Goal: Navigation & Orientation: Find specific page/section

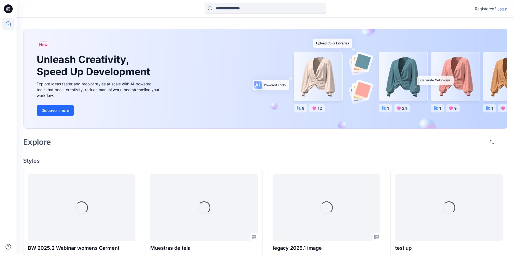
click at [503, 14] on div "Registered? Login" at bounding box center [266, 9] width 498 height 18
drag, startPoint x: 503, startPoint y: 14, endPoint x: 504, endPoint y: 10, distance: 3.3
click at [503, 13] on div "Registered? Login" at bounding box center [266, 9] width 498 height 12
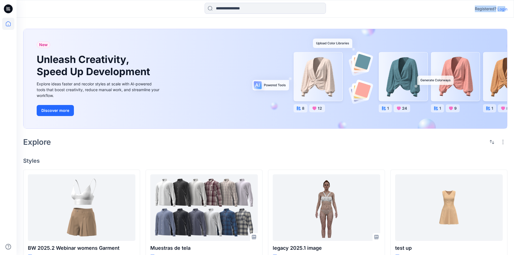
drag, startPoint x: 506, startPoint y: 6, endPoint x: 505, endPoint y: 9, distance: 3.4
click at [506, 6] on div "Registered? Login" at bounding box center [266, 9] width 498 height 12
click at [505, 9] on p "Login" at bounding box center [503, 9] width 10 height 6
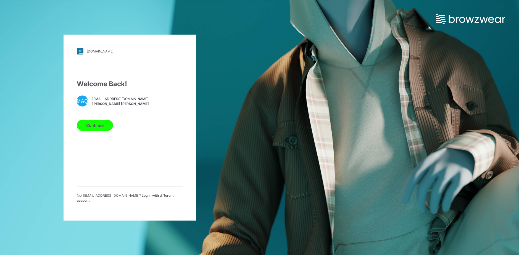
click at [88, 131] on button "Continue" at bounding box center [95, 125] width 36 height 11
click at [106, 127] on button "Continue" at bounding box center [95, 125] width 36 height 11
click at [96, 125] on button "Continue" at bounding box center [95, 125] width 36 height 11
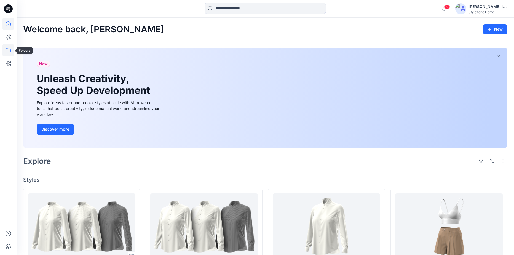
click at [9, 47] on icon at bounding box center [8, 50] width 12 height 12
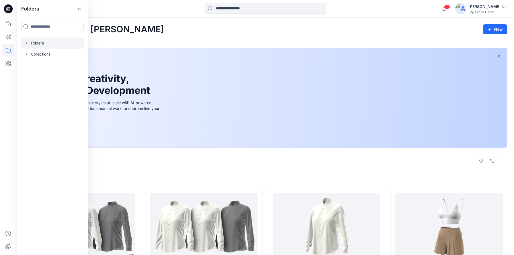
click at [24, 44] on div at bounding box center [52, 43] width 63 height 11
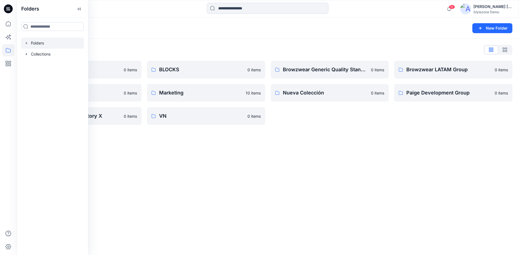
click at [28, 44] on icon "button" at bounding box center [26, 43] width 4 height 4
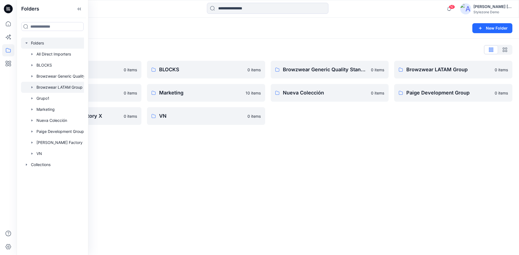
click at [52, 87] on div at bounding box center [59, 87] width 77 height 11
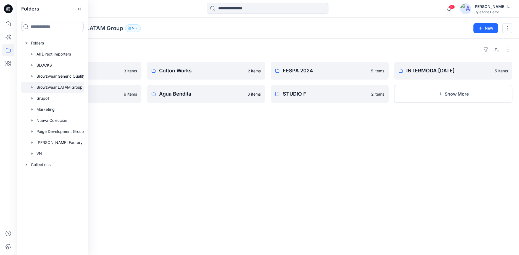
click at [161, 29] on div "Folders Browzwear LATAM Group 5" at bounding box center [246, 28] width 446 height 8
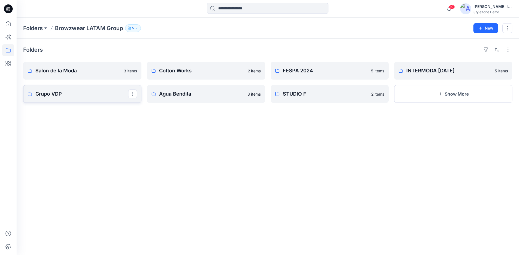
click at [97, 102] on link "Grupo VDP" at bounding box center [82, 94] width 118 height 18
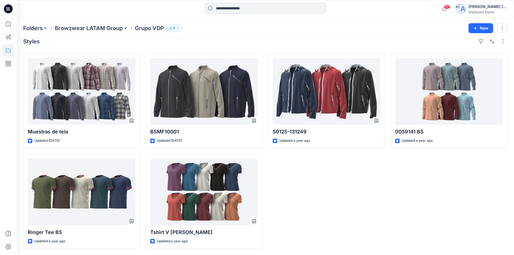
scroll to position [9, 0]
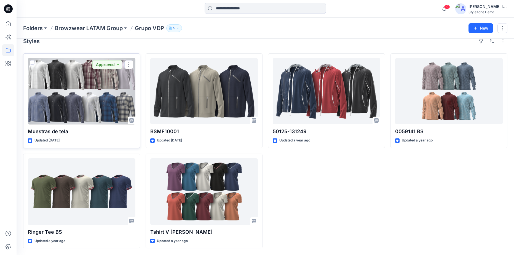
click at [111, 93] on div at bounding box center [82, 91] width 108 height 66
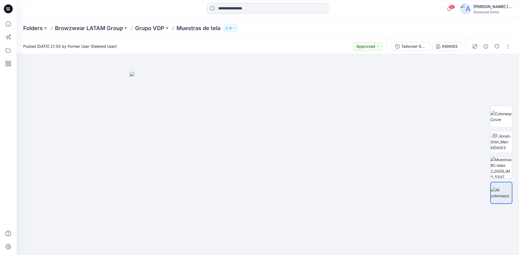
click at [16, 99] on div at bounding box center [8, 127] width 17 height 255
click at [119, 12] on div at bounding box center [80, 9] width 126 height 12
click at [236, 29] on icon "button" at bounding box center [233, 27] width 3 height 3
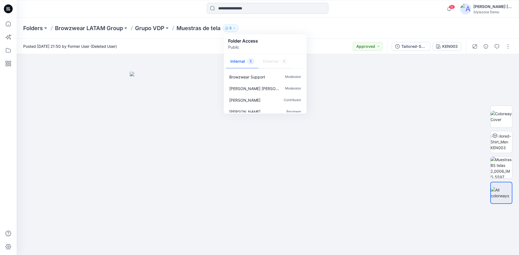
click at [255, 27] on div "Folders Browzwear LATAM Group Grupo VDP Muestras de tela 5 Folder Access Public…" at bounding box center [246, 28] width 446 height 8
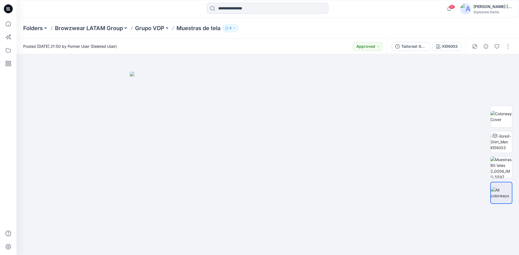
click at [236, 27] on icon "button" at bounding box center [233, 27] width 3 height 3
click at [257, 26] on div "Folders Browzwear LATAM Group Grupo VDP Muestras de tela 5 Folder Access Public…" at bounding box center [246, 28] width 446 height 8
click at [498, 50] on button "button" at bounding box center [496, 46] width 9 height 9
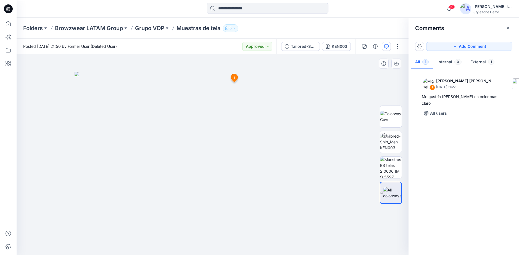
click at [235, 81] on icon at bounding box center [234, 78] width 7 height 8
click at [443, 163] on div "1 Miguel A. Quezada Maldonado July 02, 2025 11:27 Me gustría verla en color mas…" at bounding box center [463, 160] width 110 height 180
click at [216, 48] on div "Posted Thursday, August 08, 2024 21:50 by Former User (Deleted User) Approved" at bounding box center [147, 46] width 260 height 15
click at [392, 118] on img at bounding box center [391, 117] width 22 height 12
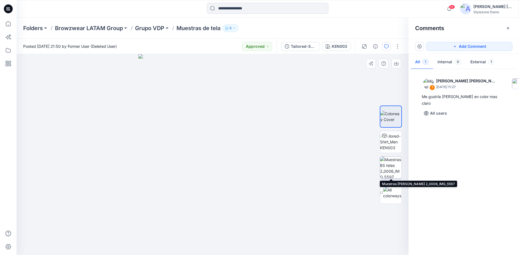
click at [392, 166] on img at bounding box center [391, 168] width 22 height 22
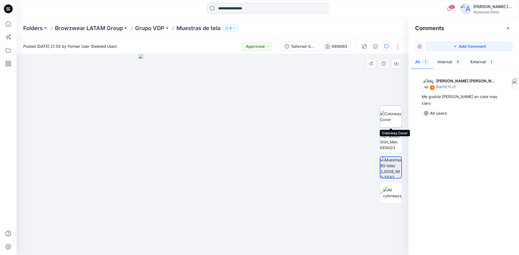
click at [392, 116] on img at bounding box center [391, 117] width 22 height 12
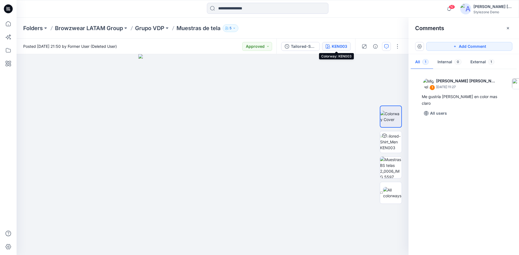
click at [333, 46] on div "KEN003" at bounding box center [338, 46] width 15 height 6
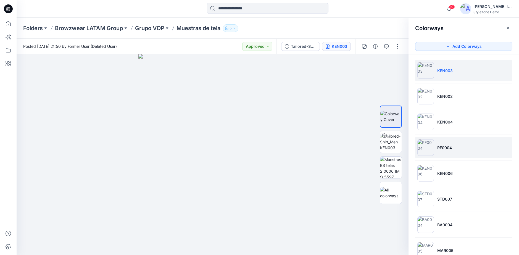
click at [442, 152] on li "RE0004" at bounding box center [463, 147] width 97 height 21
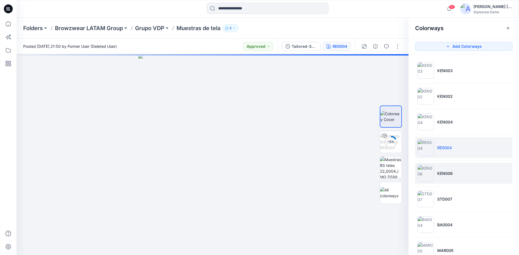
click at [442, 176] on li "KEN006" at bounding box center [463, 173] width 97 height 21
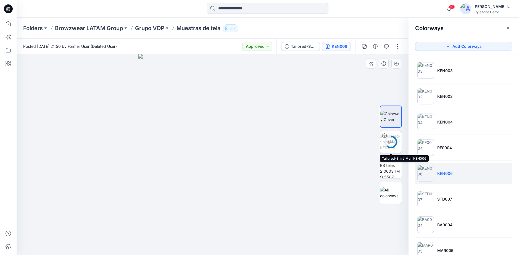
click at [394, 146] on circle at bounding box center [390, 141] width 11 height 11
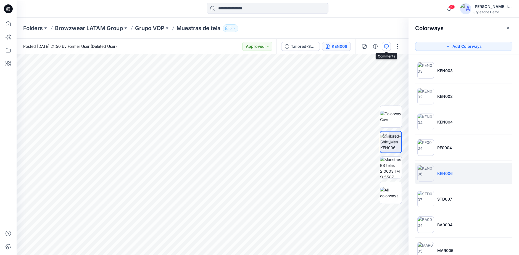
click at [384, 48] on icon "button" at bounding box center [386, 46] width 4 height 4
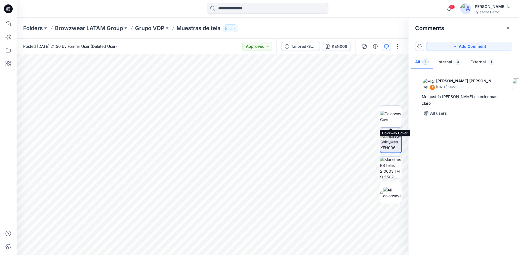
click at [391, 122] on img at bounding box center [391, 117] width 22 height 12
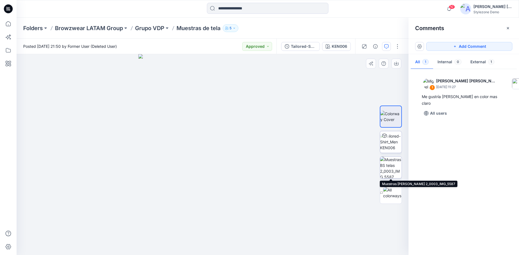
click at [390, 167] on img at bounding box center [391, 168] width 22 height 22
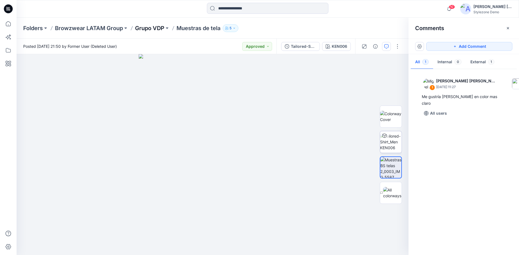
click at [142, 30] on p "Grupo VDP" at bounding box center [149, 28] width 29 height 8
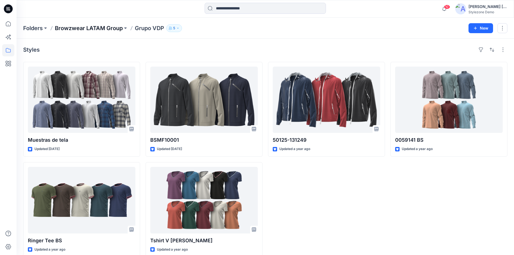
click at [113, 28] on p "Browzwear LATAM Group" at bounding box center [89, 28] width 68 height 8
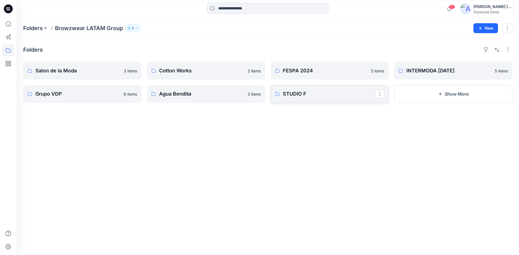
click at [327, 96] on p "STUDIO F" at bounding box center [329, 94] width 93 height 8
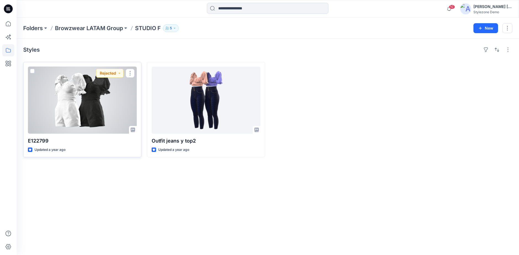
click at [79, 106] on div at bounding box center [82, 100] width 109 height 67
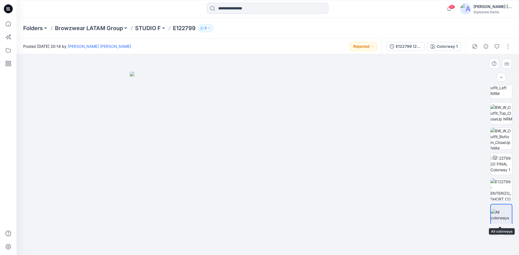
scroll to position [113, 0]
click at [504, 187] on img at bounding box center [501, 187] width 22 height 22
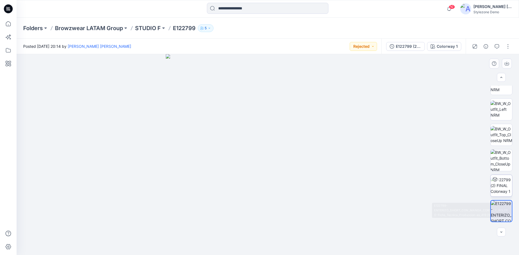
scroll to position [2, 0]
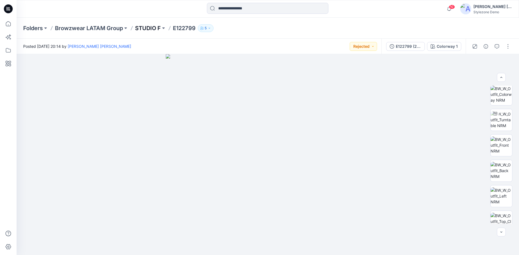
click at [150, 29] on p "STUDIO F" at bounding box center [148, 28] width 26 height 8
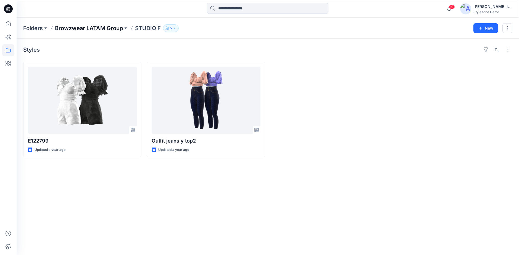
click at [112, 29] on p "Browzwear LATAM Group" at bounding box center [89, 28] width 68 height 8
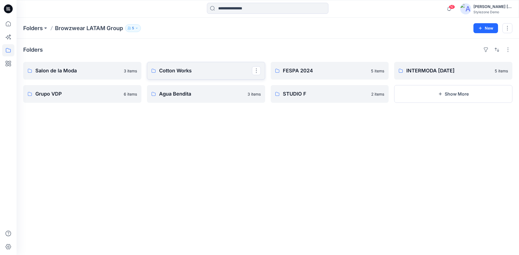
click at [225, 71] on p "Cotton Works" at bounding box center [205, 71] width 93 height 8
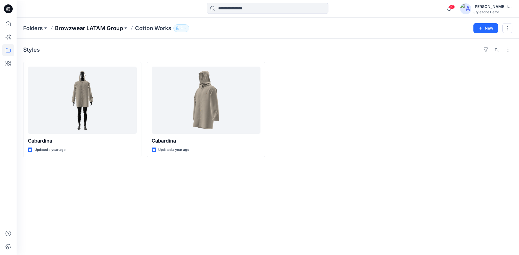
click at [113, 29] on p "Browzwear LATAM Group" at bounding box center [89, 28] width 68 height 8
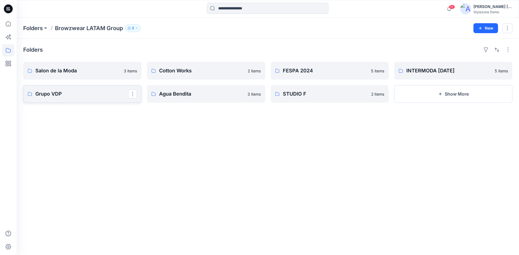
click at [56, 92] on p "Grupo VDP" at bounding box center [81, 94] width 93 height 8
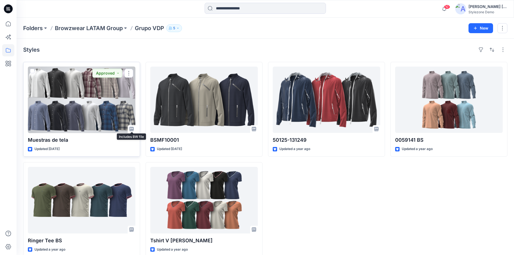
click at [91, 98] on div at bounding box center [82, 100] width 108 height 66
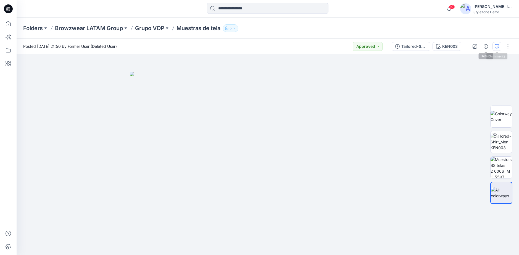
click at [495, 49] on button "button" at bounding box center [496, 46] width 9 height 9
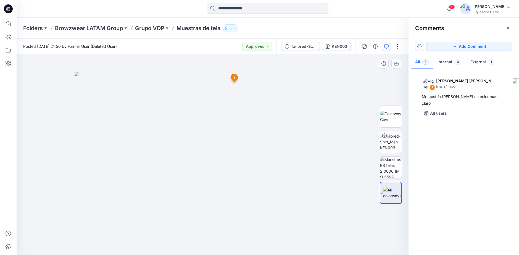
click at [235, 78] on icon at bounding box center [234, 78] width 7 height 8
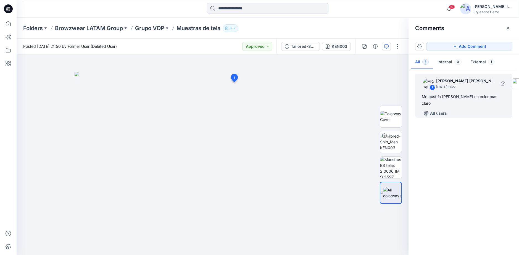
click at [446, 98] on div "Me gustría verla en color mas claro" at bounding box center [463, 99] width 84 height 13
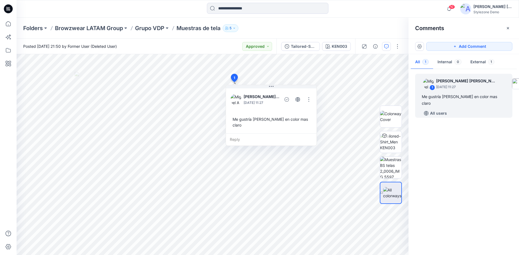
click at [462, 156] on div "1 Miguel A. Quezada Maldonado July 02, 2025 11:27 Me gustría verla en color mas…" at bounding box center [463, 160] width 110 height 180
click at [267, 47] on button "Approved" at bounding box center [257, 46] width 30 height 9
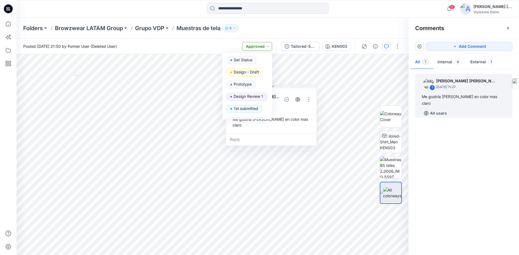
click at [253, 44] on button "Approved" at bounding box center [257, 46] width 30 height 9
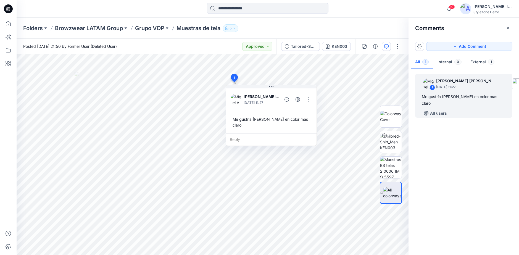
click at [237, 46] on div "Posted Thursday, August 08, 2024 21:50 by Former User (Deleted User) Approved" at bounding box center [147, 46] width 260 height 15
click at [394, 46] on button "button" at bounding box center [397, 46] width 9 height 9
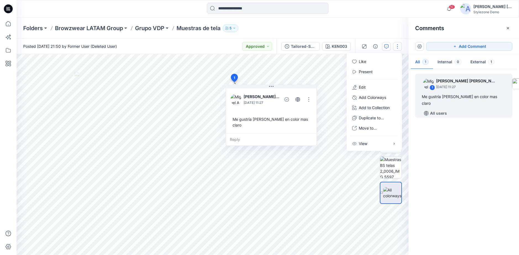
click at [506, 28] on icon "button" at bounding box center [507, 28] width 4 height 4
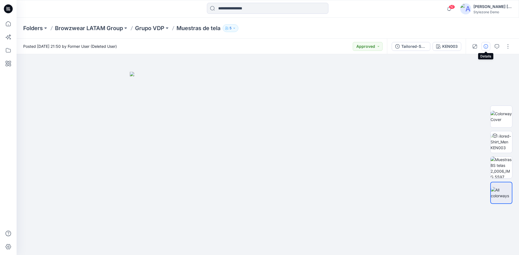
click at [487, 47] on icon "button" at bounding box center [485, 46] width 4 height 4
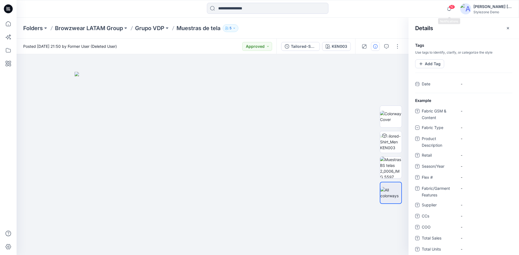
click at [455, 10] on div "10 Notifications Ronit Segev has updated Shirt DEV-END_AUG 2025 Segev with Shir…" at bounding box center [477, 9] width 68 height 12
click at [452, 10] on icon "button" at bounding box center [449, 8] width 10 height 11
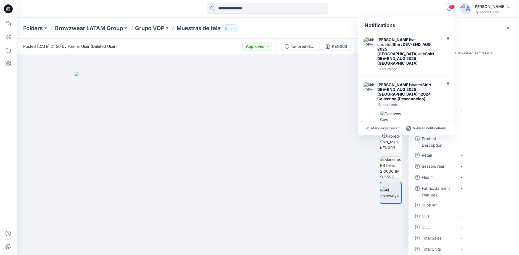
click at [449, 7] on span "10" at bounding box center [452, 7] width 6 height 4
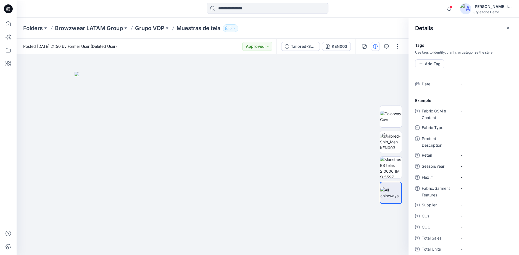
click at [436, 7] on div "Notifications Ronit Segev has updated Shirt DEV-END_AUG 2025 Segev with Shirt D…" at bounding box center [268, 9] width 502 height 12
